Goal: Find specific page/section: Find specific page/section

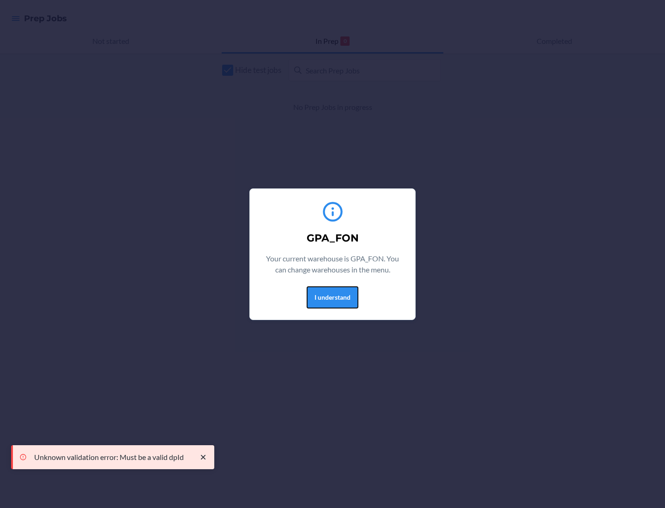
click at [332, 297] on button "I understand" at bounding box center [332, 297] width 52 height 22
